Goal: Information Seeking & Learning: Check status

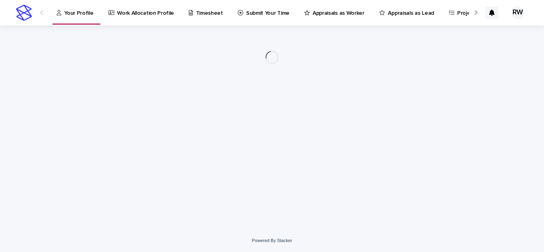
click at [335, 14] on p "Appraisals as Worker" at bounding box center [339, 8] width 52 height 17
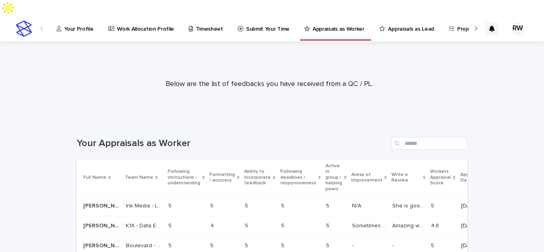
click at [392, 220] on div "Amazing work! Amazing work!" at bounding box center [408, 226] width 32 height 13
click at [392, 201] on p "She is good at work" at bounding box center [409, 205] width 34 height 8
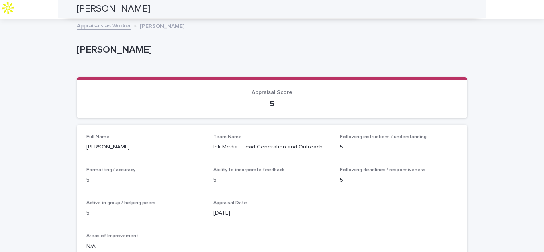
scroll to position [21, 0]
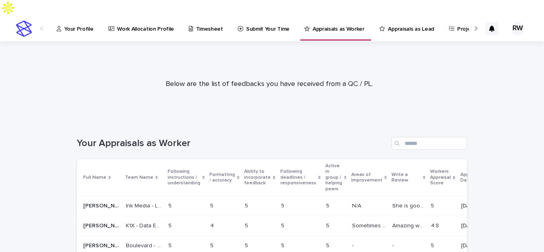
click at [410, 16] on p "Appraisals as Lead" at bounding box center [411, 24] width 46 height 17
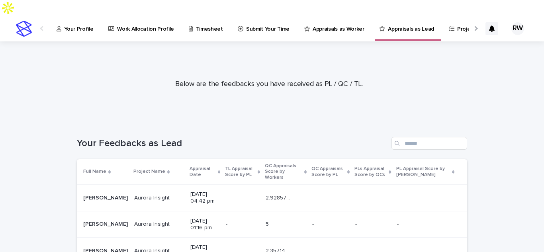
scroll to position [797, 0]
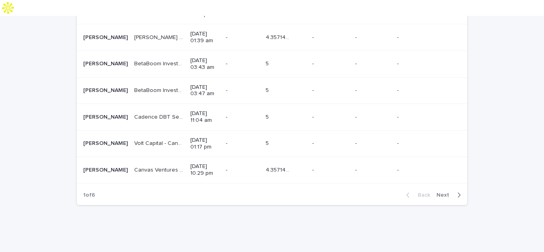
click at [441, 192] on span "Next" at bounding box center [446, 195] width 18 height 6
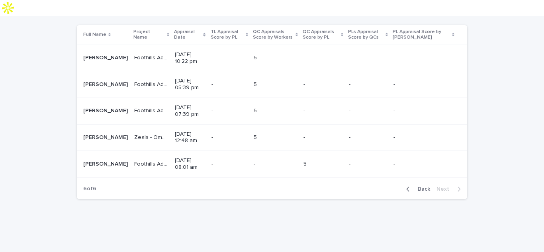
click at [418, 186] on span "Back" at bounding box center [421, 189] width 17 height 6
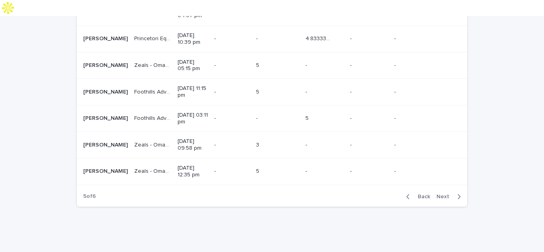
scroll to position [787, 0]
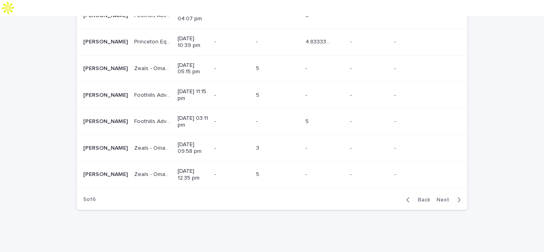
click at [179, 141] on p "[DATE] 09:58 pm" at bounding box center [193, 148] width 30 height 14
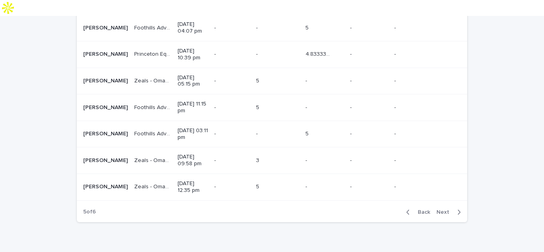
scroll to position [783, 0]
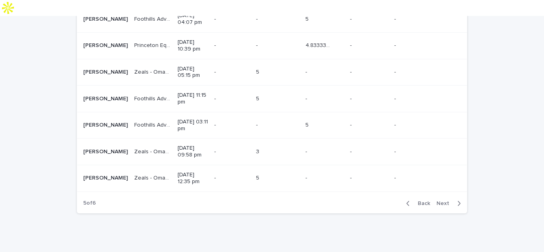
click at [178, 172] on p "[DATE] 12:35 pm" at bounding box center [193, 179] width 30 height 14
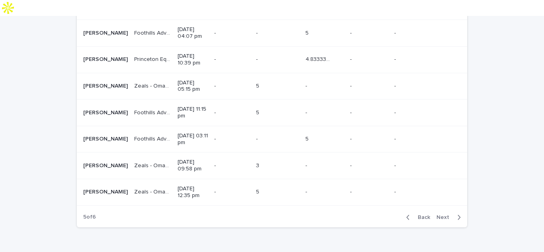
scroll to position [797, 0]
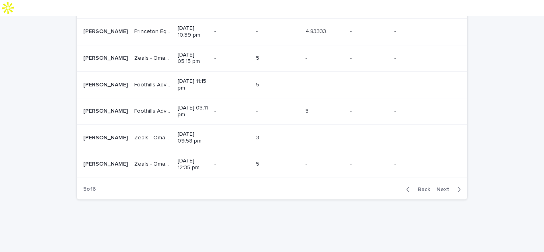
click at [437, 187] on span "Next" at bounding box center [446, 190] width 18 height 6
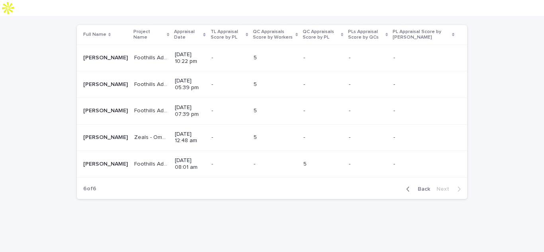
scroll to position [134, 0]
click at [195, 51] on p "[DATE] 10:22 pm" at bounding box center [190, 58] width 30 height 14
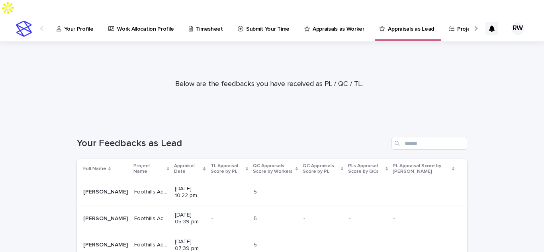
click at [134, 214] on p "Foothills Advisory - Mountain West Campaign" at bounding box center [152, 218] width 36 height 8
click at [154, 240] on p "Foothills Advisory - Long Term Property Managers" at bounding box center [152, 244] width 36 height 8
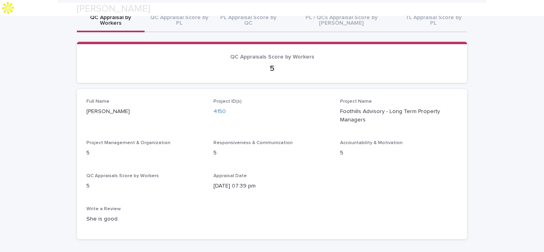
scroll to position [84, 0]
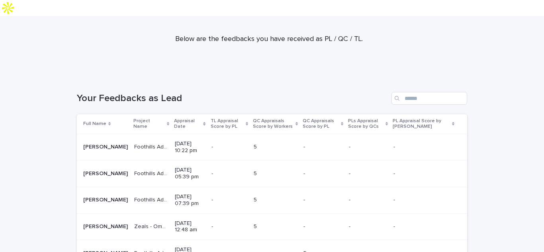
scroll to position [51, 0]
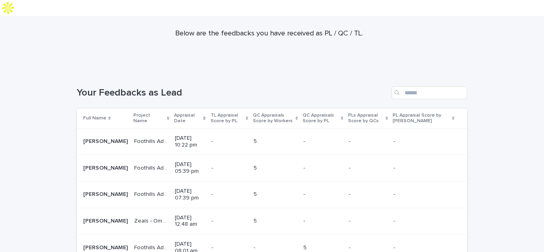
click at [213, 218] on p at bounding box center [224, 221] width 25 height 7
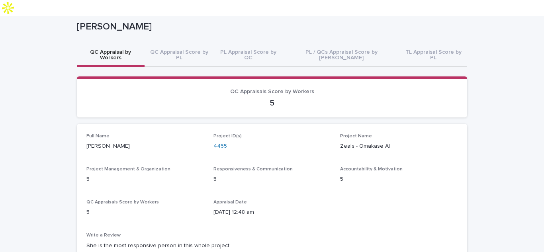
scroll to position [46, 0]
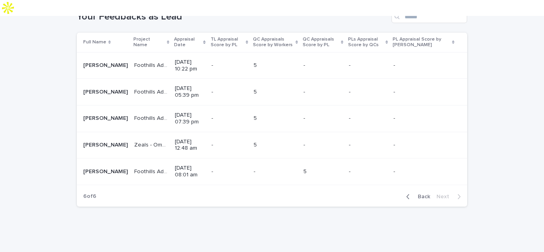
scroll to position [128, 0]
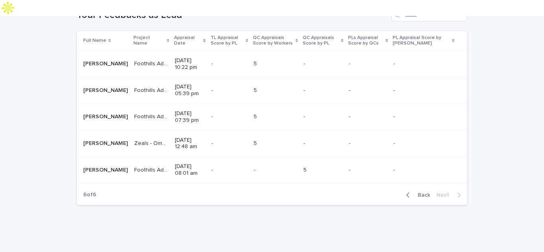
click at [198, 163] on p "[DATE] 08:01 am" at bounding box center [190, 170] width 30 height 14
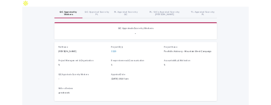
scroll to position [69, 0]
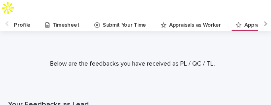
scroll to position [0, 116]
